Goal: Information Seeking & Learning: Learn about a topic

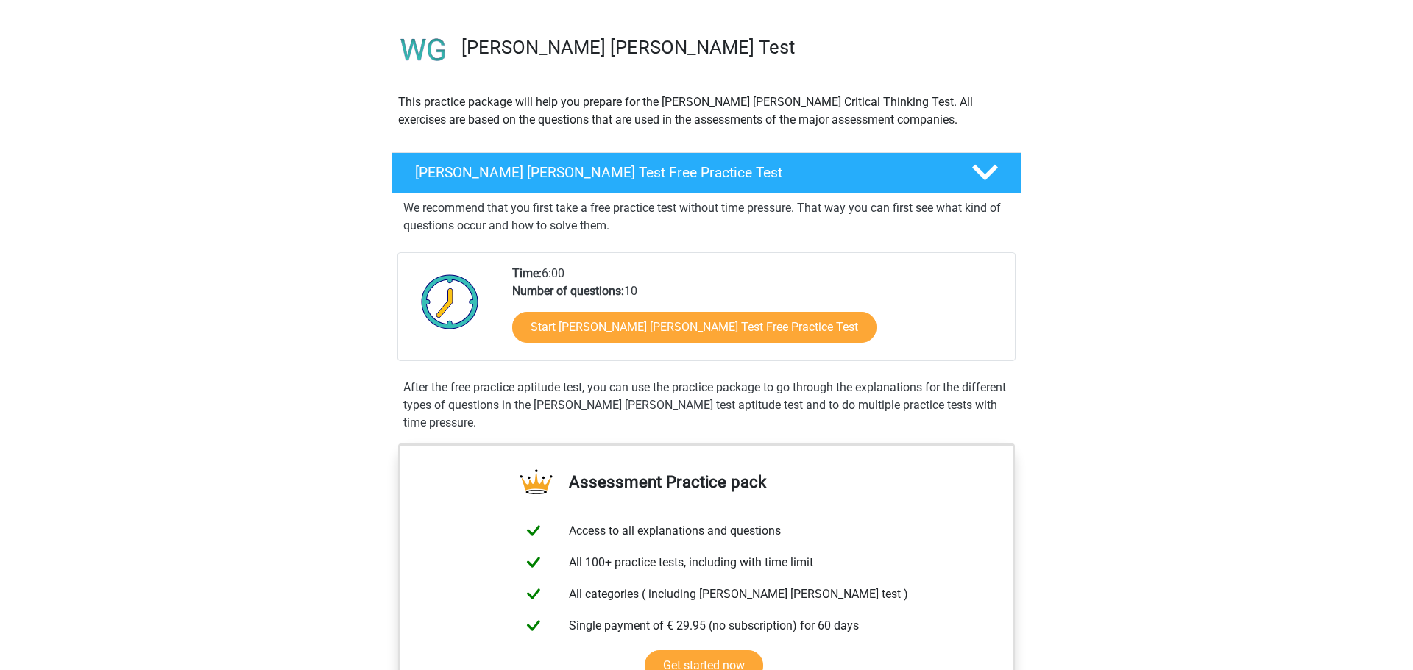
scroll to position [100, 0]
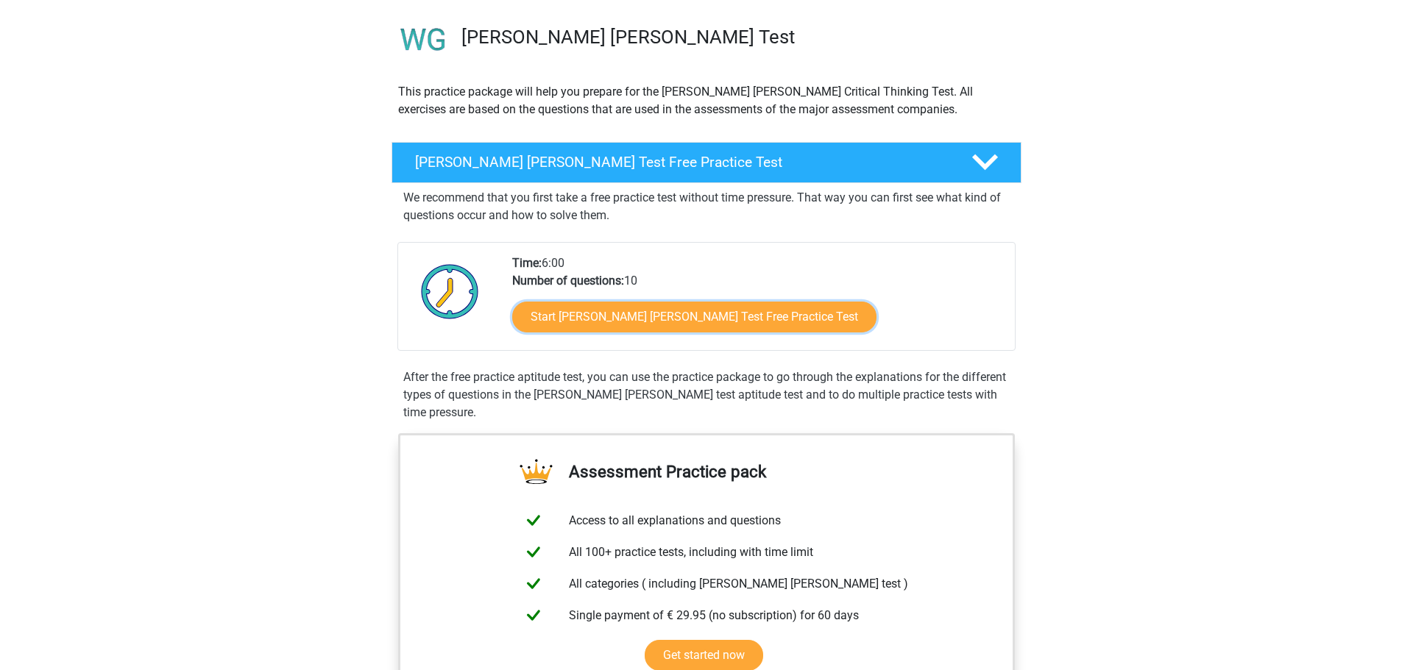
click at [592, 325] on link "Start Watson Glaser Test Free Practice Test" at bounding box center [694, 317] width 364 height 31
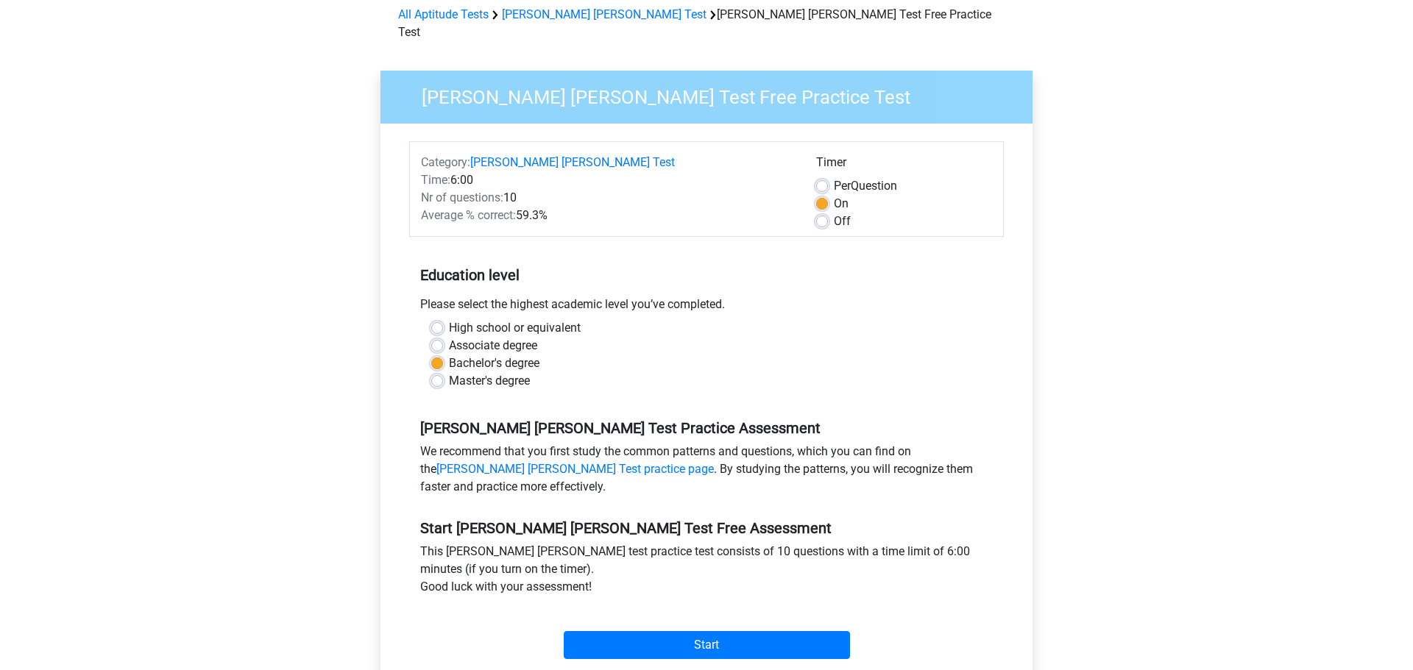
scroll to position [68, 0]
click at [589, 354] on div "Bachelor's degree" at bounding box center [706, 363] width 550 height 18
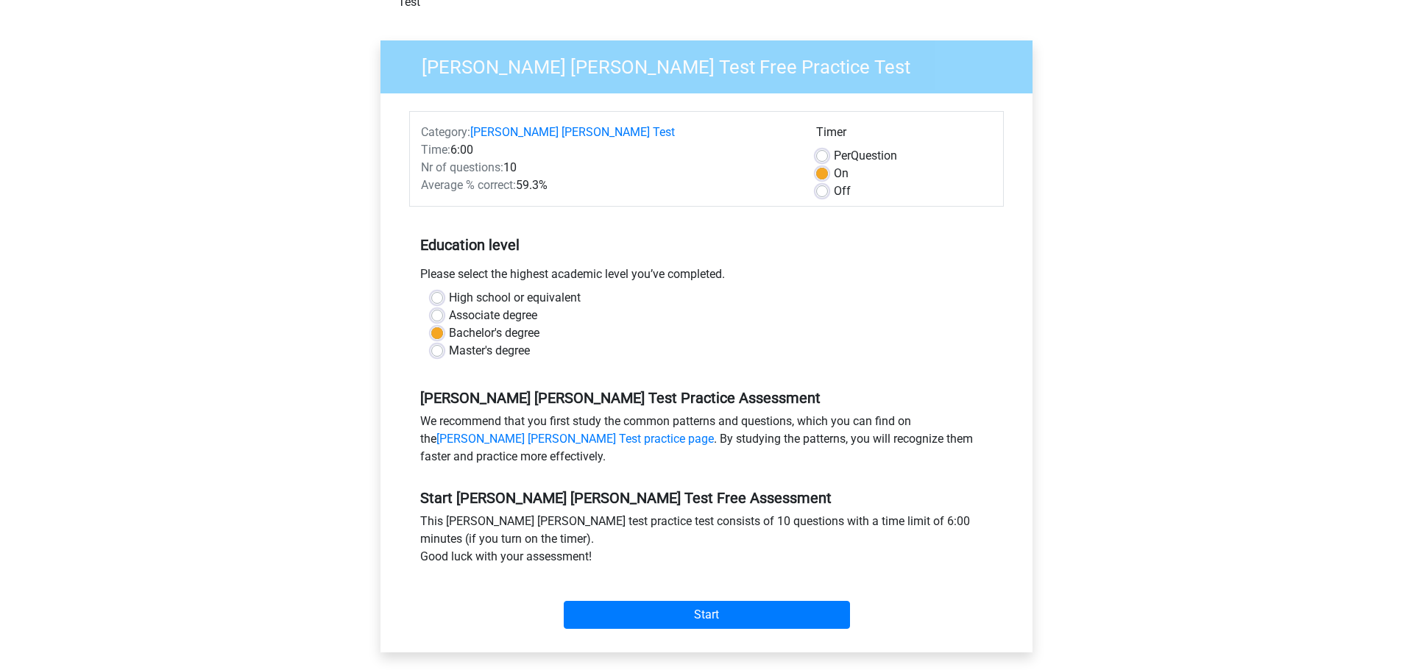
scroll to position [127, 0]
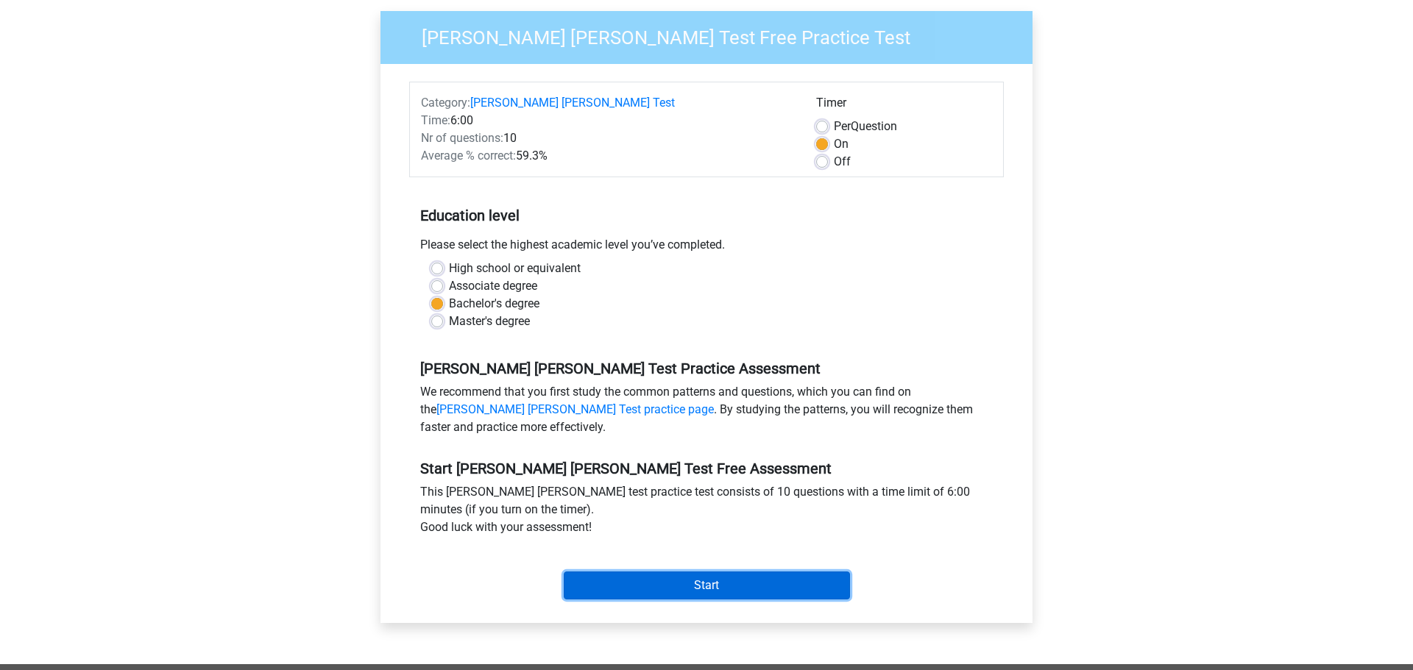
click at [726, 572] on input "Start" at bounding box center [707, 586] width 286 height 28
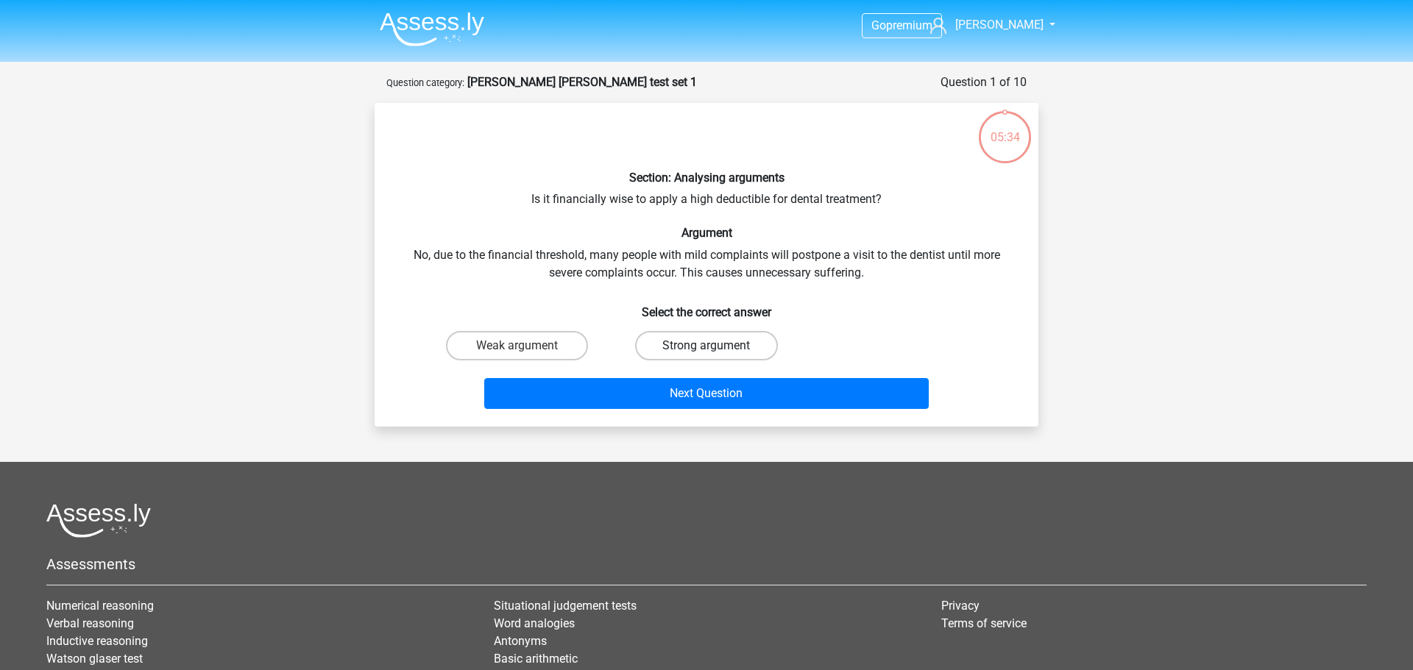
click at [656, 349] on label "Strong argument" at bounding box center [706, 345] width 142 height 29
click at [706, 349] on input "Strong argument" at bounding box center [711, 351] width 10 height 10
radio input "true"
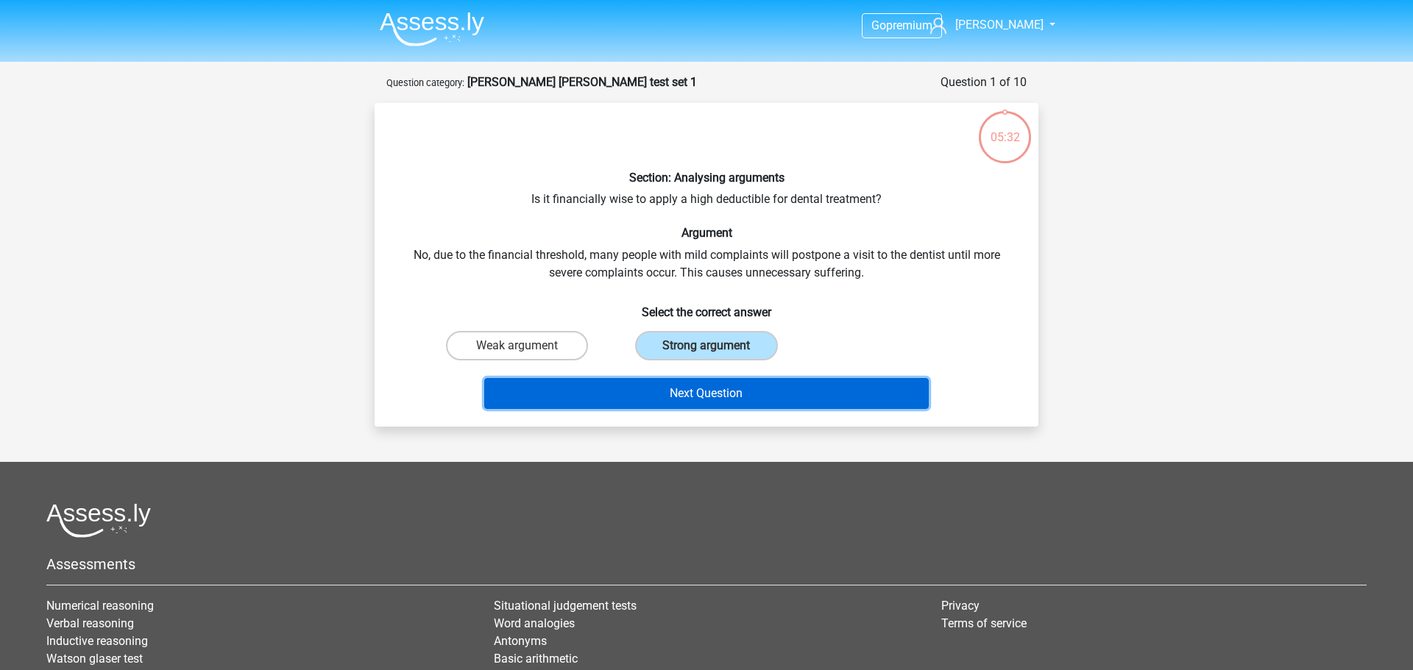
click at [678, 390] on button "Next Question" at bounding box center [706, 393] width 445 height 31
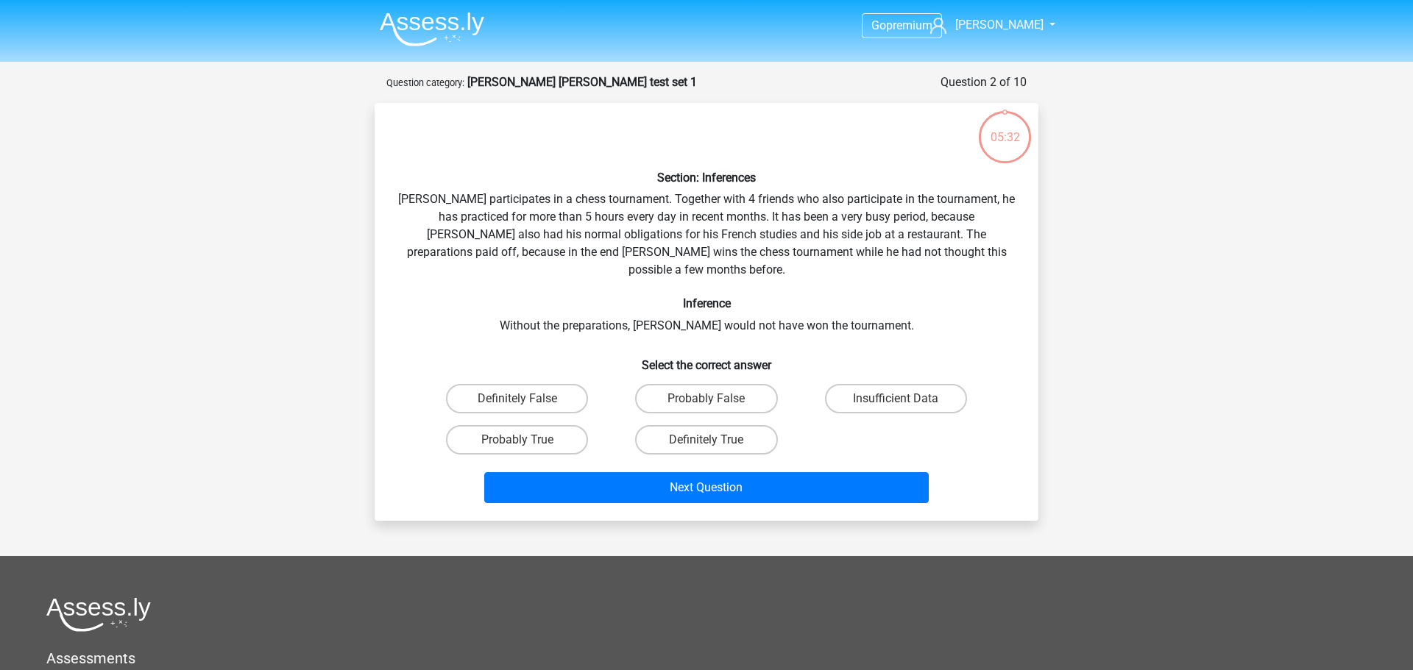
scroll to position [74, 0]
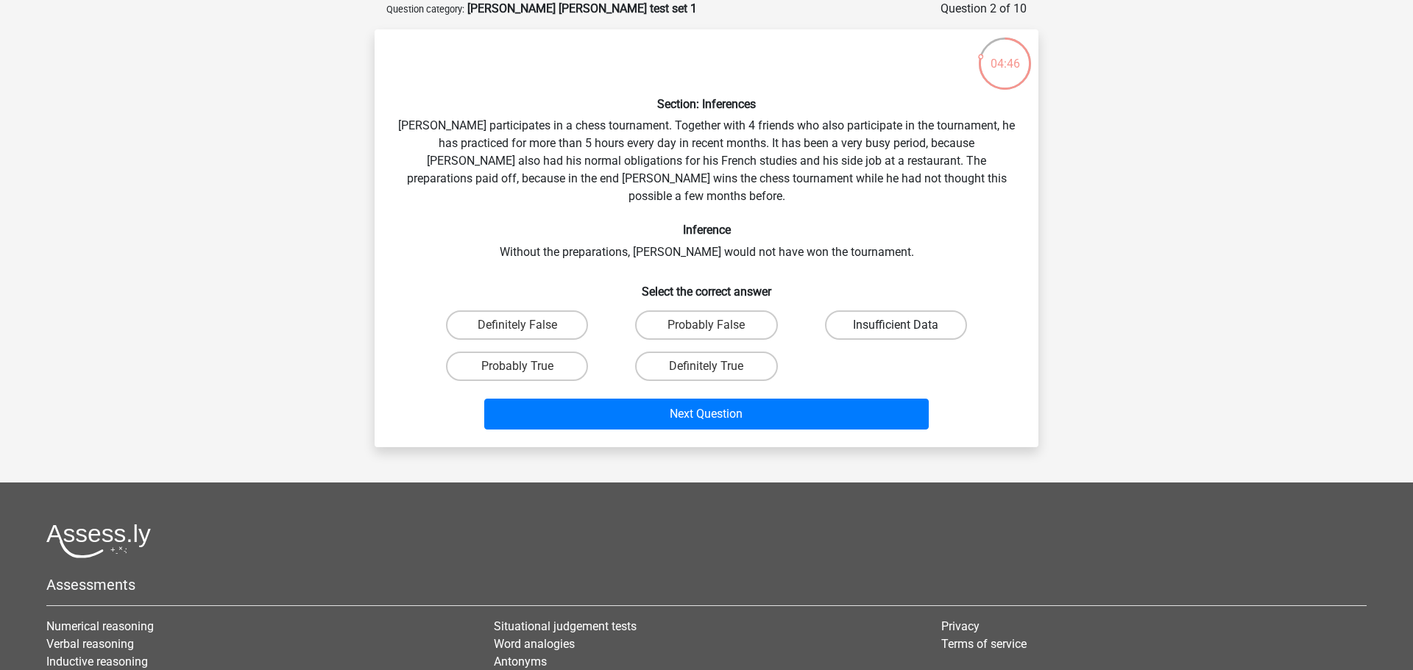
click at [884, 311] on label "Insufficient Data" at bounding box center [896, 325] width 142 height 29
click at [895, 325] on input "Insufficient Data" at bounding box center [900, 330] width 10 height 10
radio input "true"
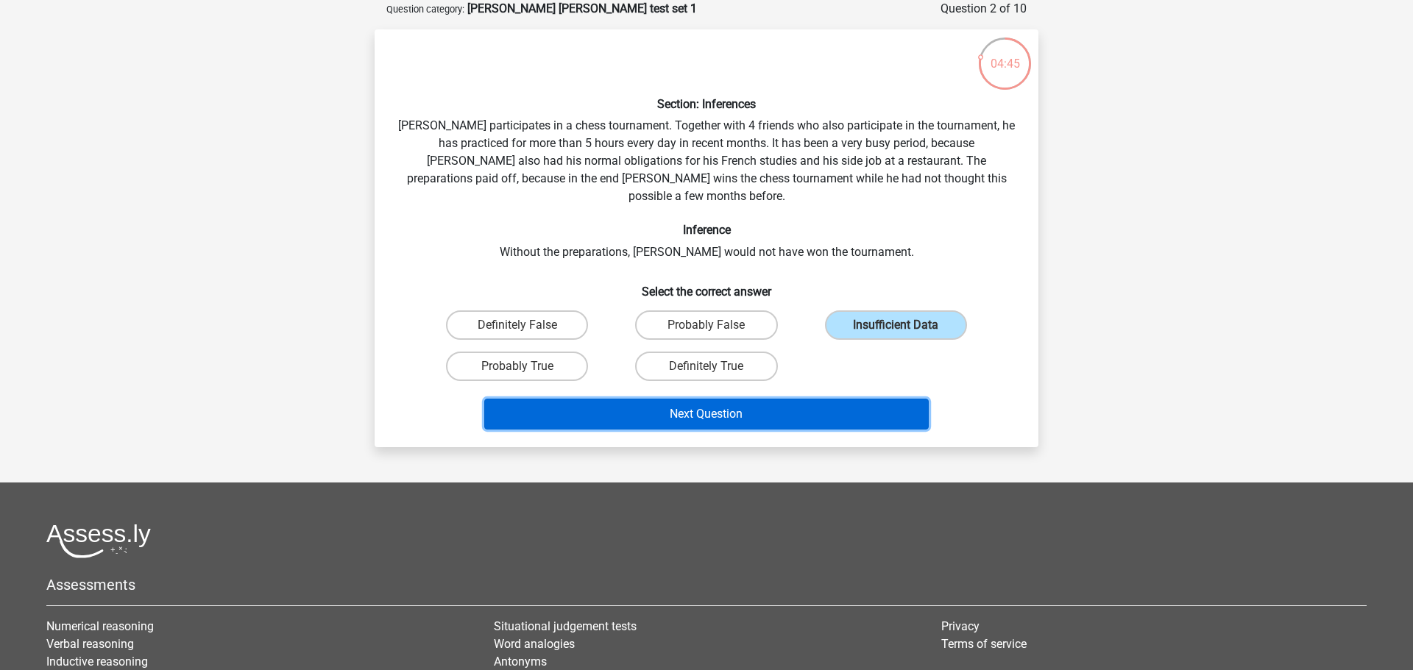
click at [724, 399] on button "Next Question" at bounding box center [706, 414] width 445 height 31
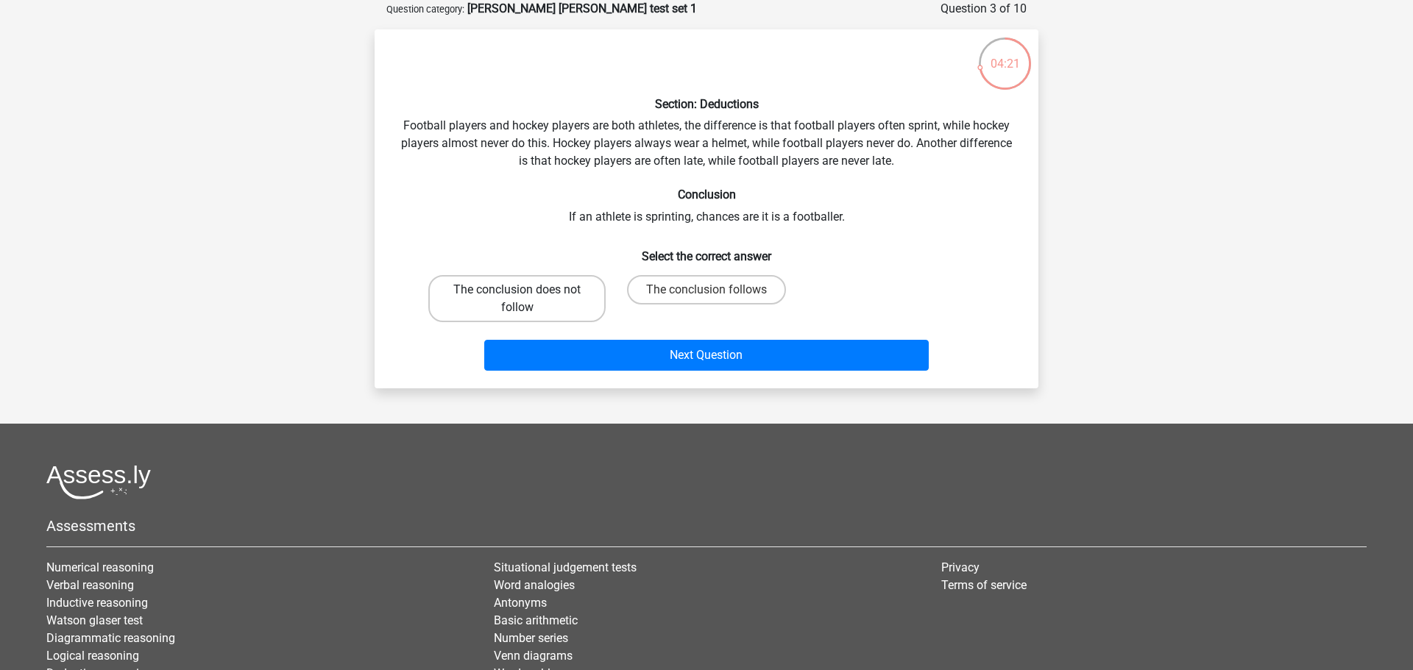
click at [523, 308] on label "The conclusion does not follow" at bounding box center [516, 298] width 177 height 47
click at [523, 299] on input "The conclusion does not follow" at bounding box center [522, 295] width 10 height 10
radio input "true"
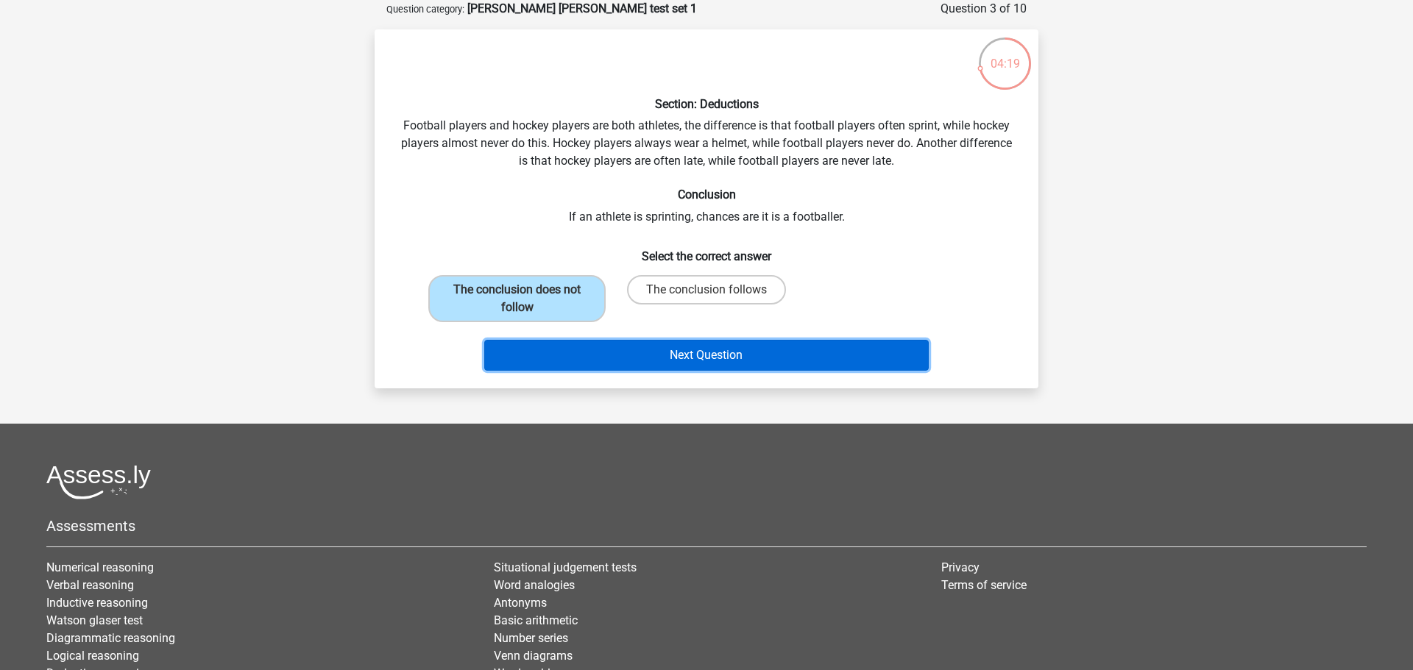
click at [757, 361] on button "Next Question" at bounding box center [706, 355] width 445 height 31
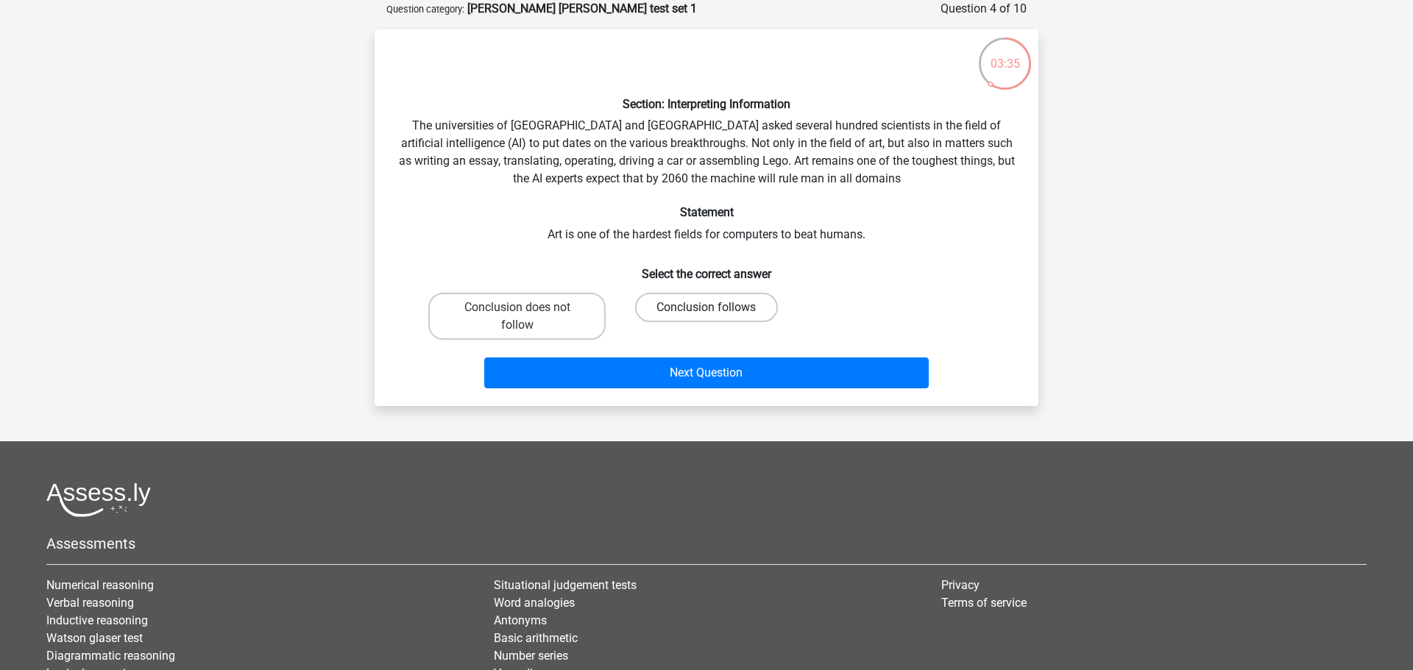
click at [650, 305] on label "Conclusion follows" at bounding box center [706, 307] width 142 height 29
click at [706, 308] on input "Conclusion follows" at bounding box center [711, 313] width 10 height 10
radio input "true"
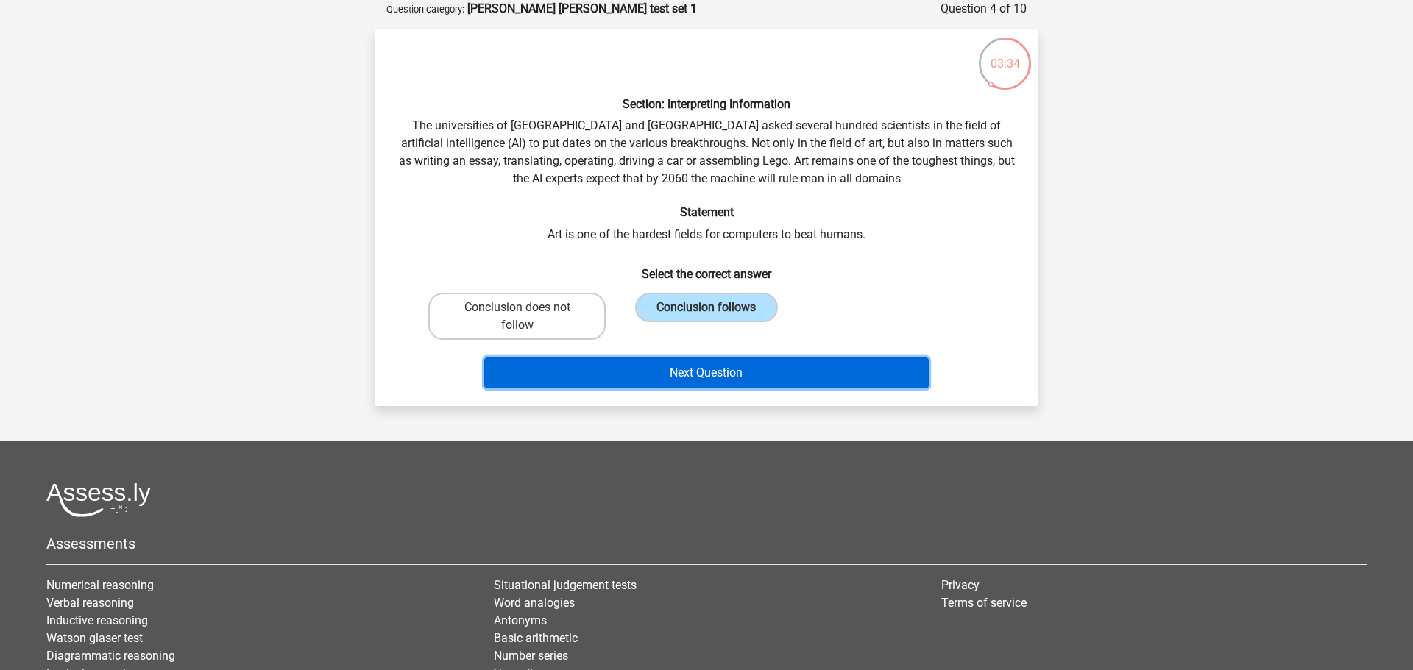
click at [660, 374] on button "Next Question" at bounding box center [706, 373] width 445 height 31
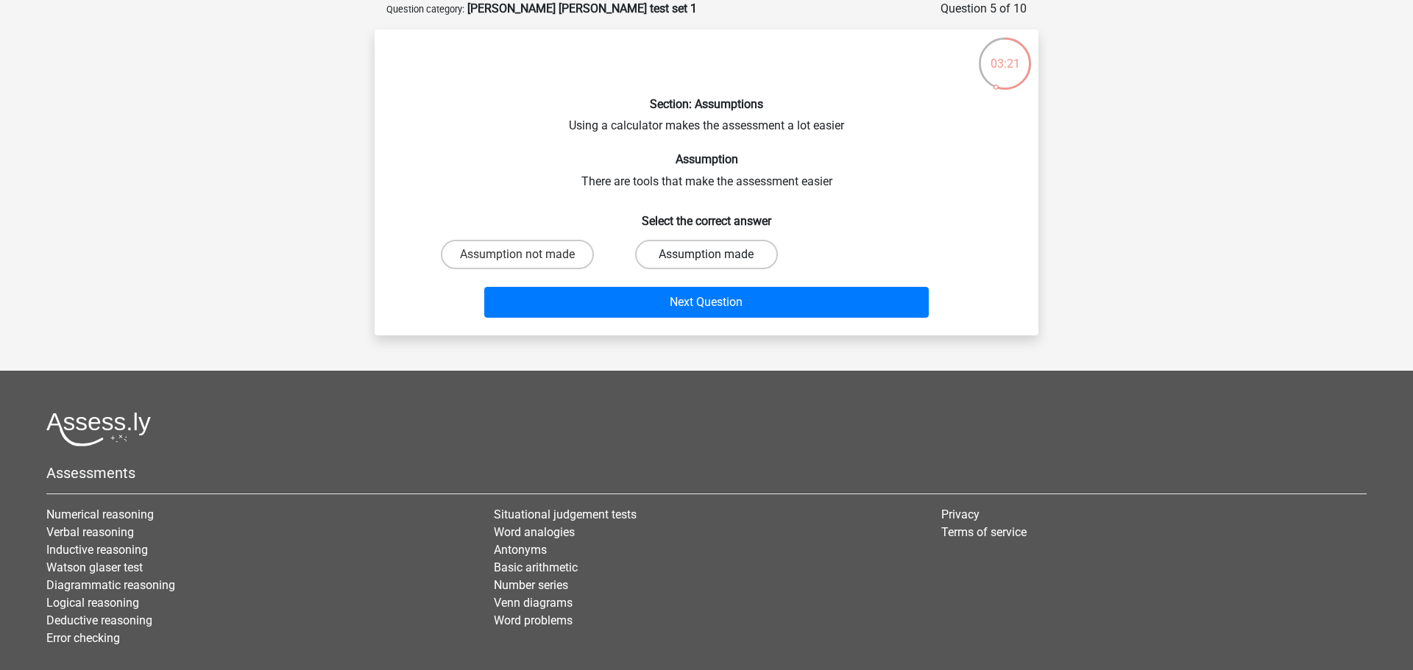
click at [689, 263] on label "Assumption made" at bounding box center [706, 254] width 142 height 29
click at [706, 263] on input "Assumption made" at bounding box center [711, 260] width 10 height 10
radio input "true"
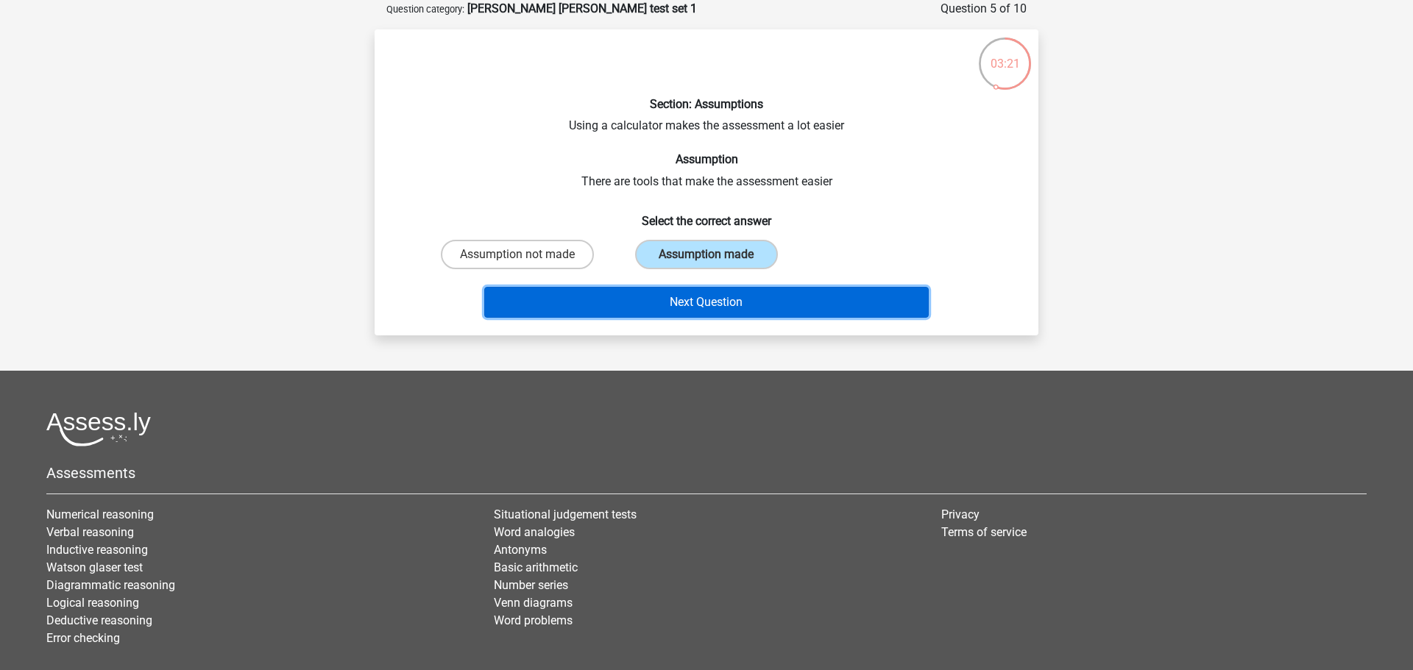
click at [696, 299] on button "Next Question" at bounding box center [706, 302] width 445 height 31
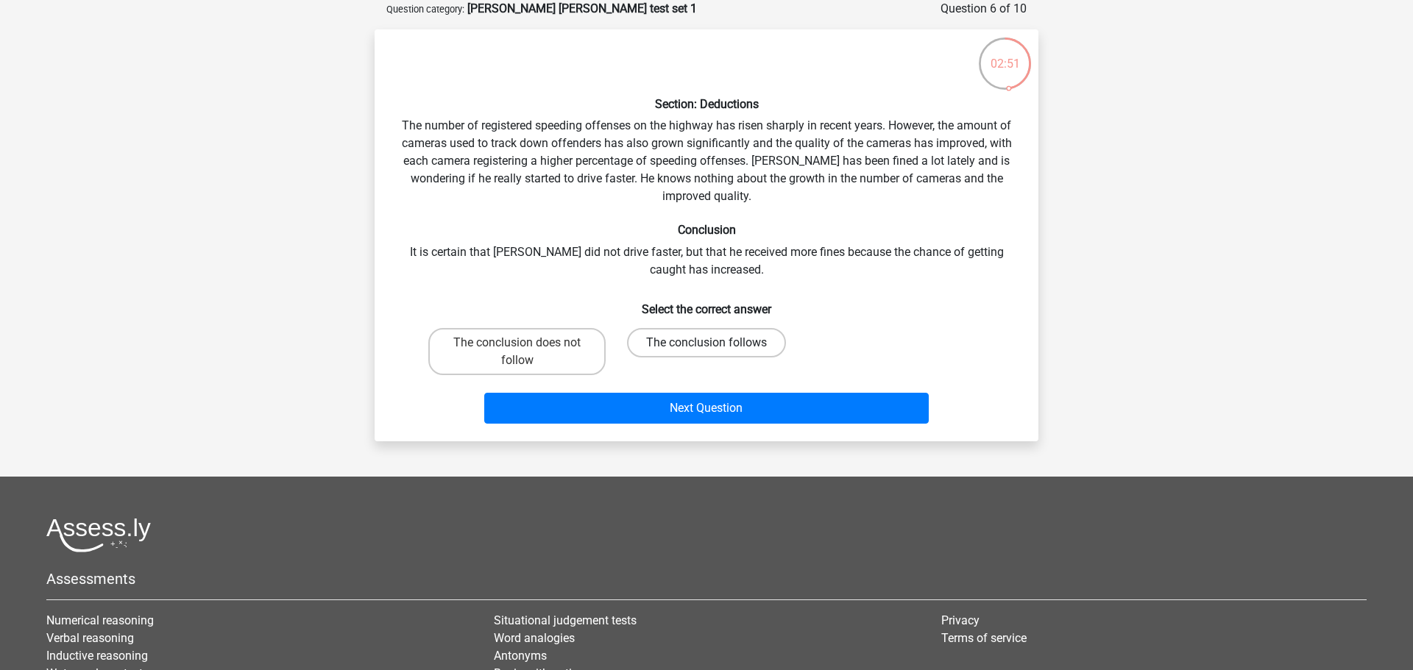
click at [661, 336] on label "The conclusion follows" at bounding box center [706, 342] width 159 height 29
click at [706, 343] on input "The conclusion follows" at bounding box center [711, 348] width 10 height 10
radio input "true"
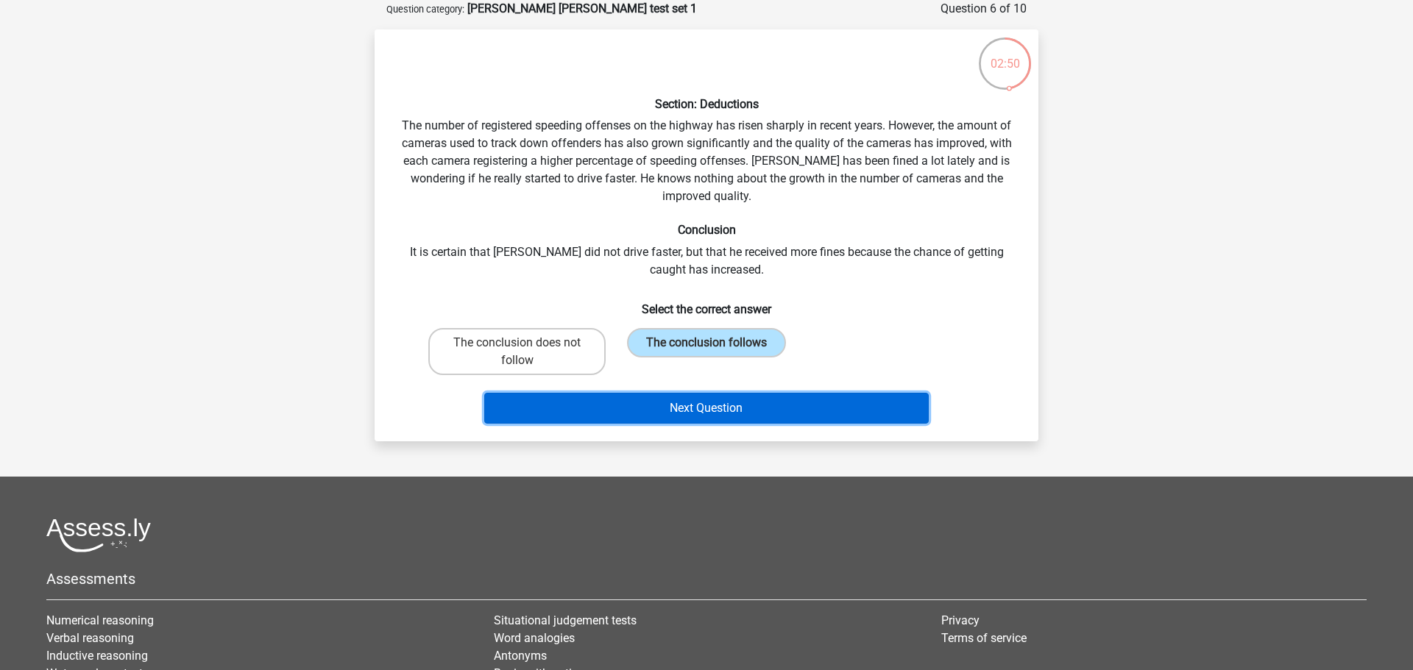
click at [677, 402] on button "Next Question" at bounding box center [706, 408] width 445 height 31
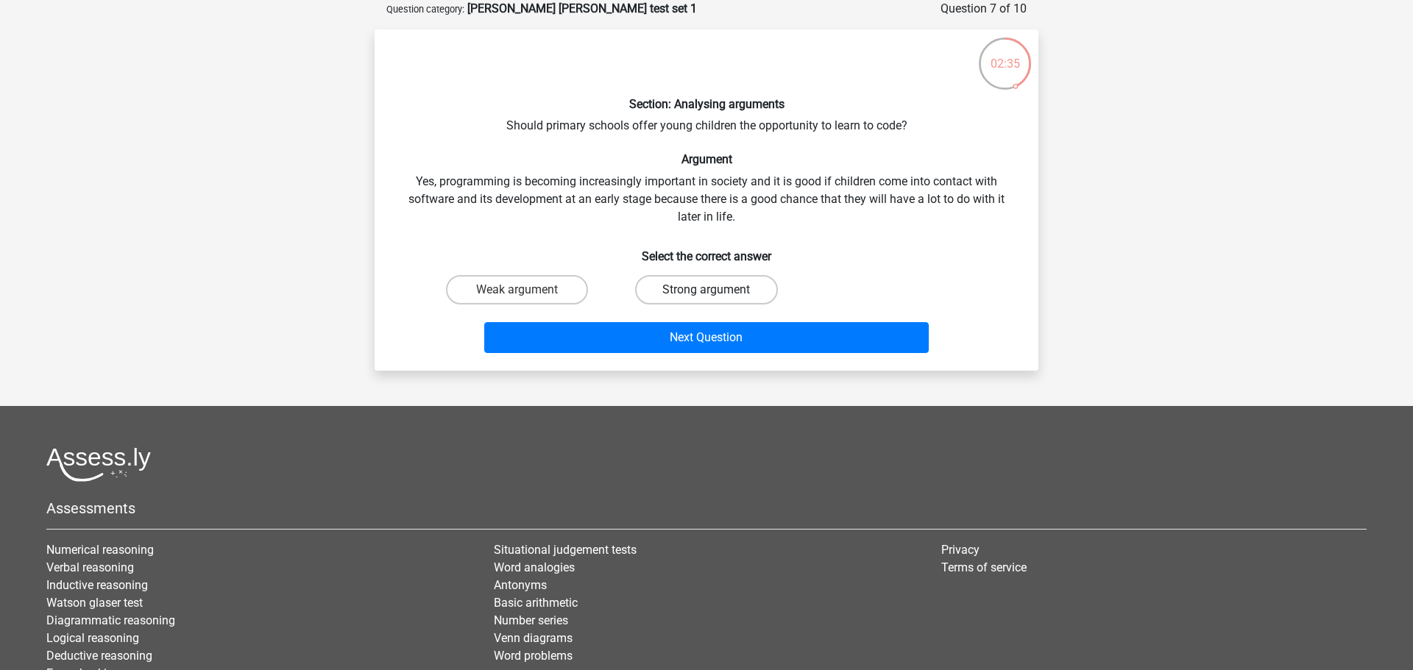
click at [700, 303] on label "Strong argument" at bounding box center [706, 289] width 142 height 29
click at [706, 299] on input "Strong argument" at bounding box center [711, 295] width 10 height 10
radio input "true"
click at [700, 303] on label "Strong argument" at bounding box center [706, 289] width 142 height 29
click at [706, 299] on input "Strong argument" at bounding box center [711, 295] width 10 height 10
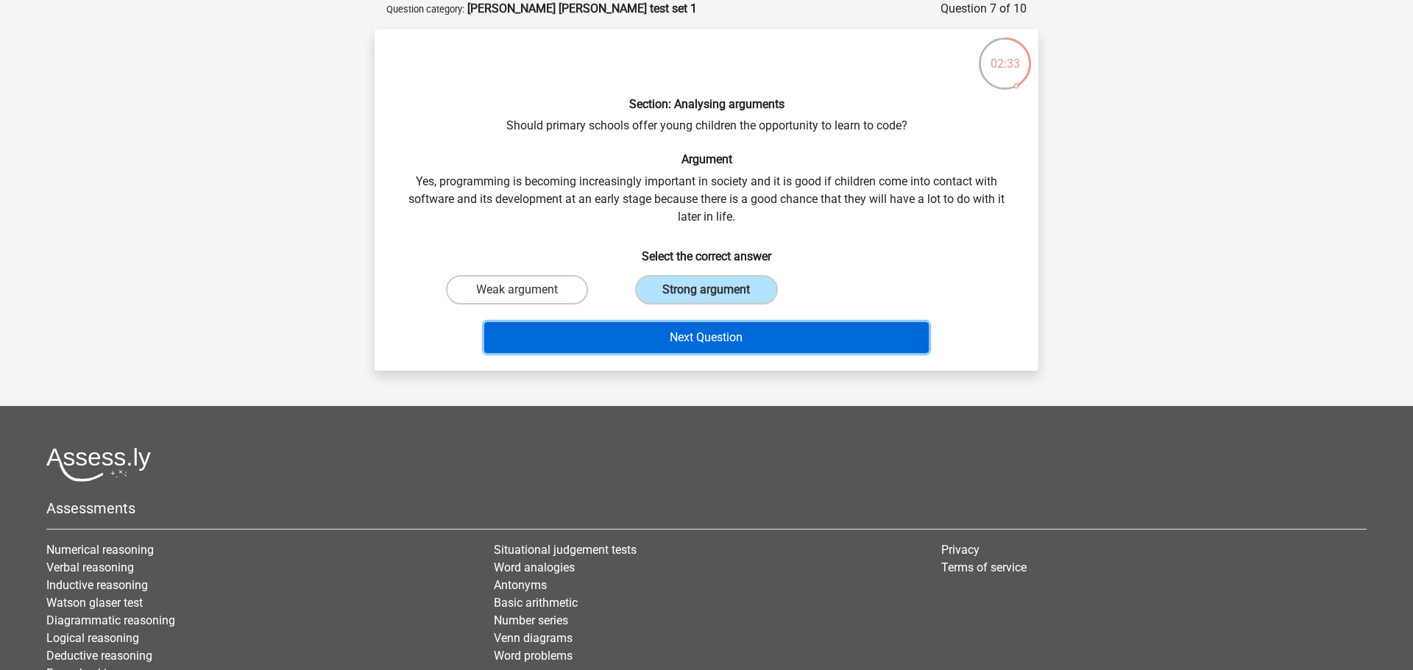
click at [696, 344] on button "Next Question" at bounding box center [706, 337] width 445 height 31
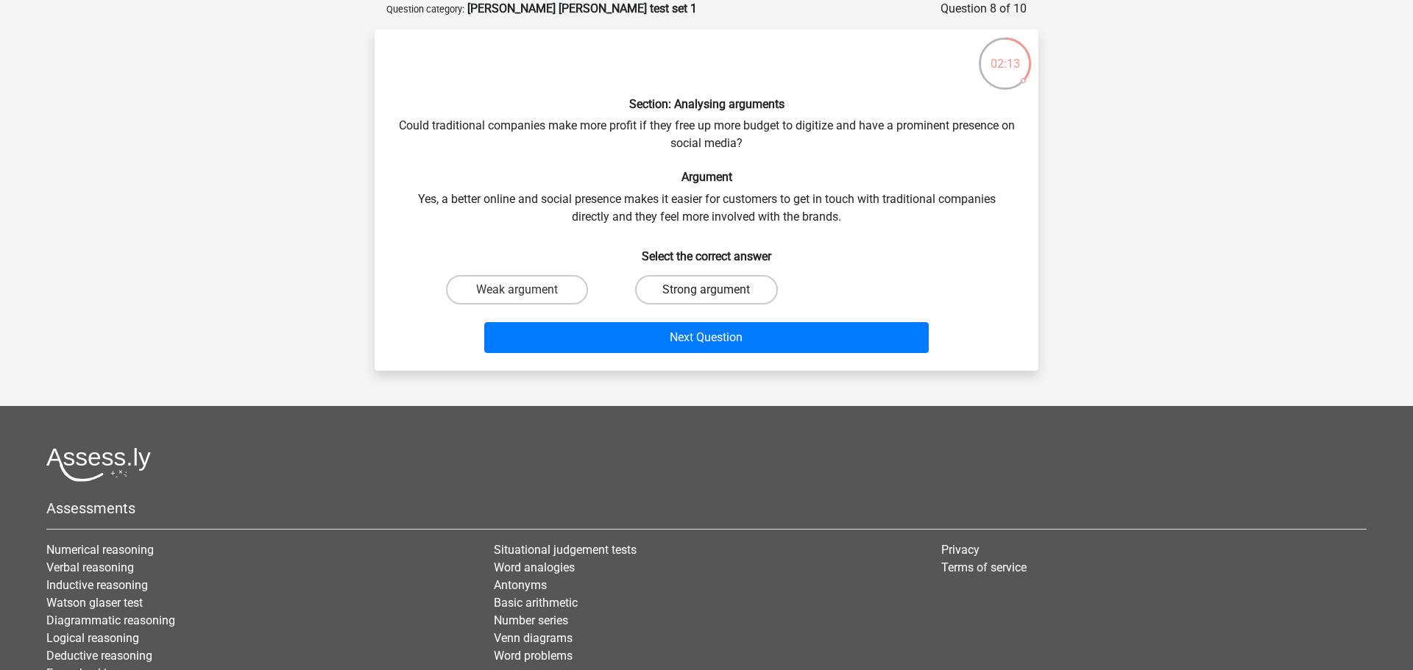
click at [687, 291] on label "Strong argument" at bounding box center [706, 289] width 142 height 29
click at [706, 291] on input "Strong argument" at bounding box center [711, 295] width 10 height 10
radio input "true"
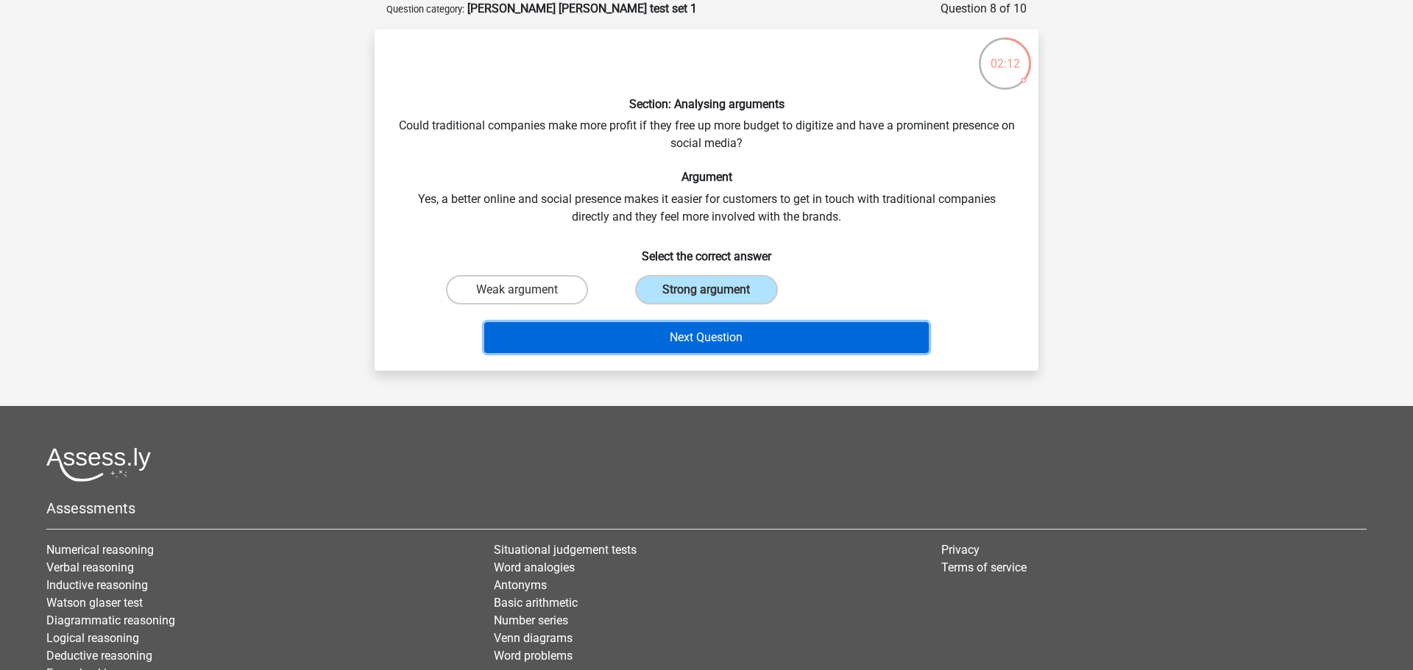
click at [681, 349] on button "Next Question" at bounding box center [706, 337] width 445 height 31
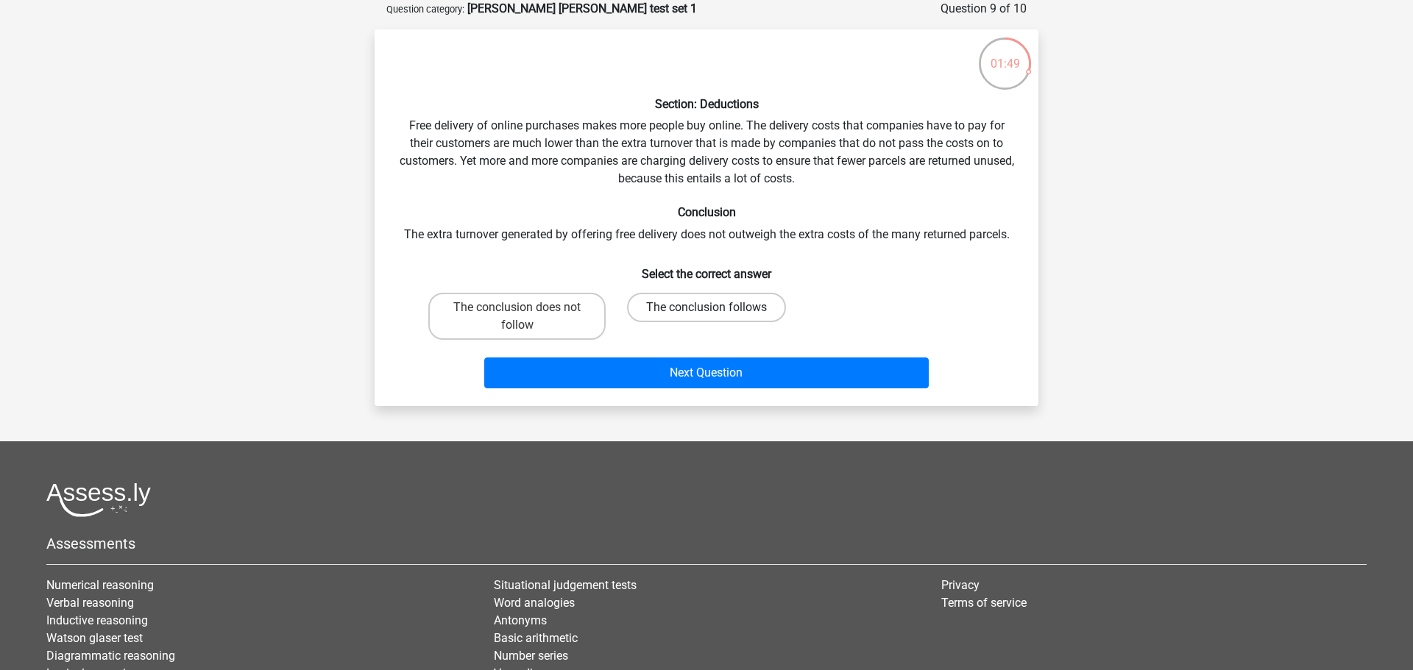
click at [703, 305] on label "The conclusion follows" at bounding box center [706, 307] width 159 height 29
click at [706, 308] on input "The conclusion follows" at bounding box center [711, 313] width 10 height 10
radio input "true"
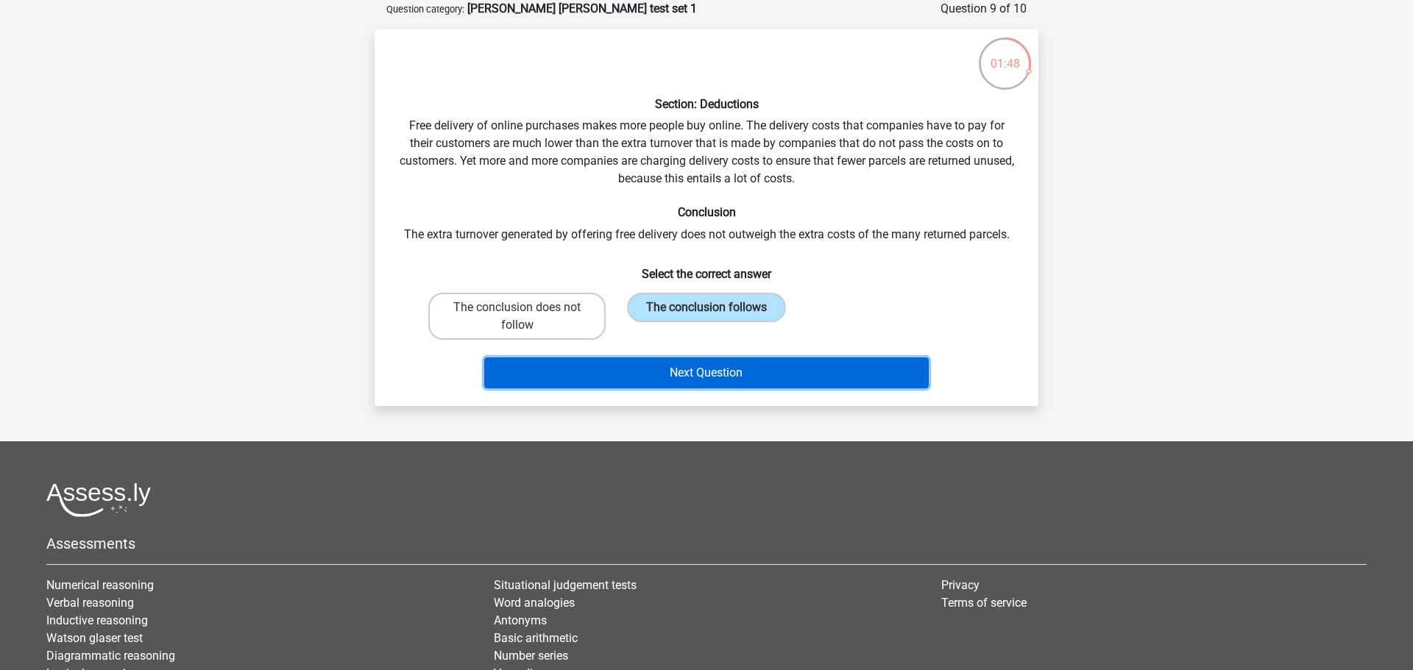
click at [684, 378] on button "Next Question" at bounding box center [706, 373] width 445 height 31
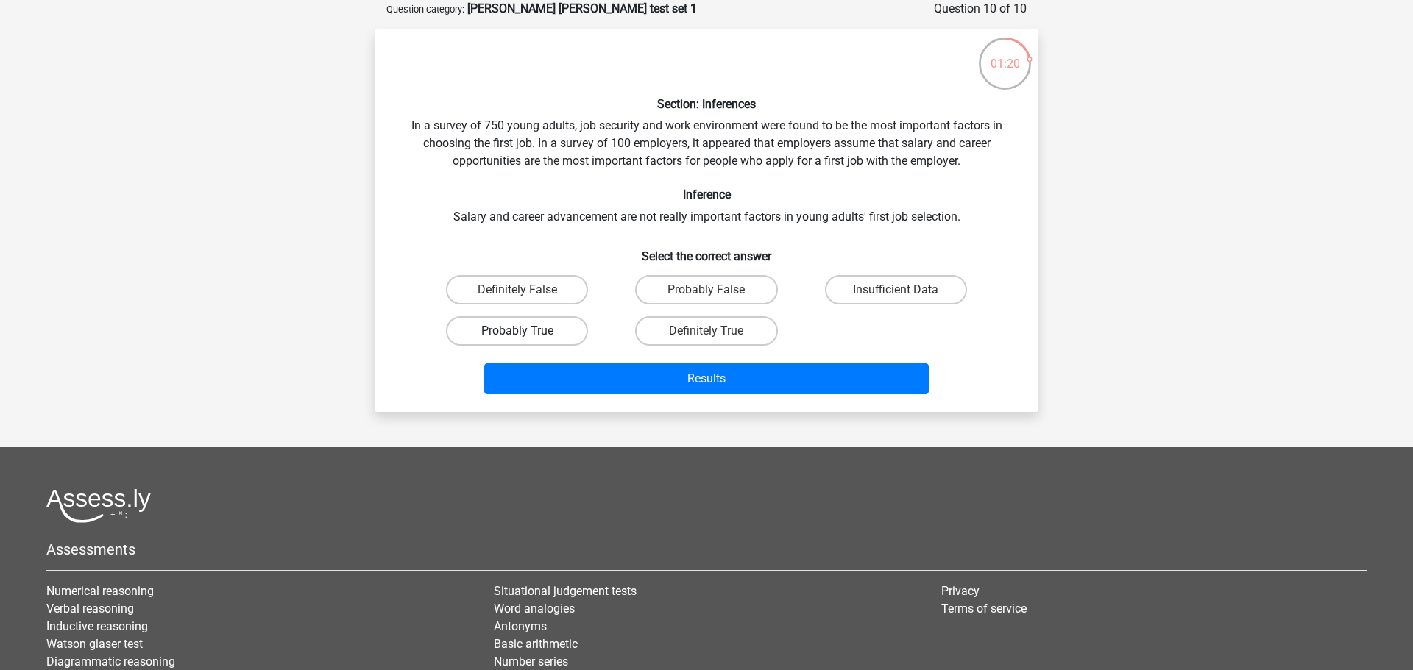
click at [523, 328] on label "Probably True" at bounding box center [517, 330] width 142 height 29
click at [523, 331] on input "Probably True" at bounding box center [522, 336] width 10 height 10
radio input "true"
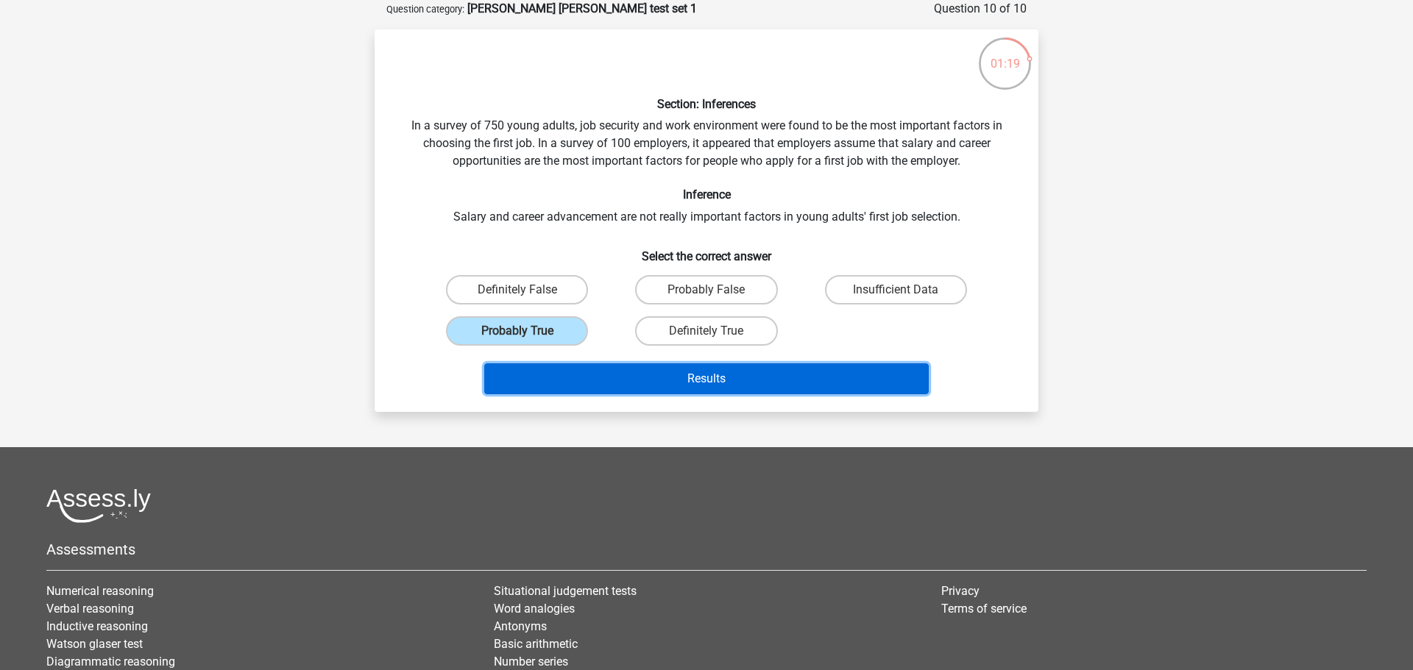
click at [639, 380] on button "Results" at bounding box center [706, 378] width 445 height 31
